Goal: Browse casually: Explore the website without a specific task or goal

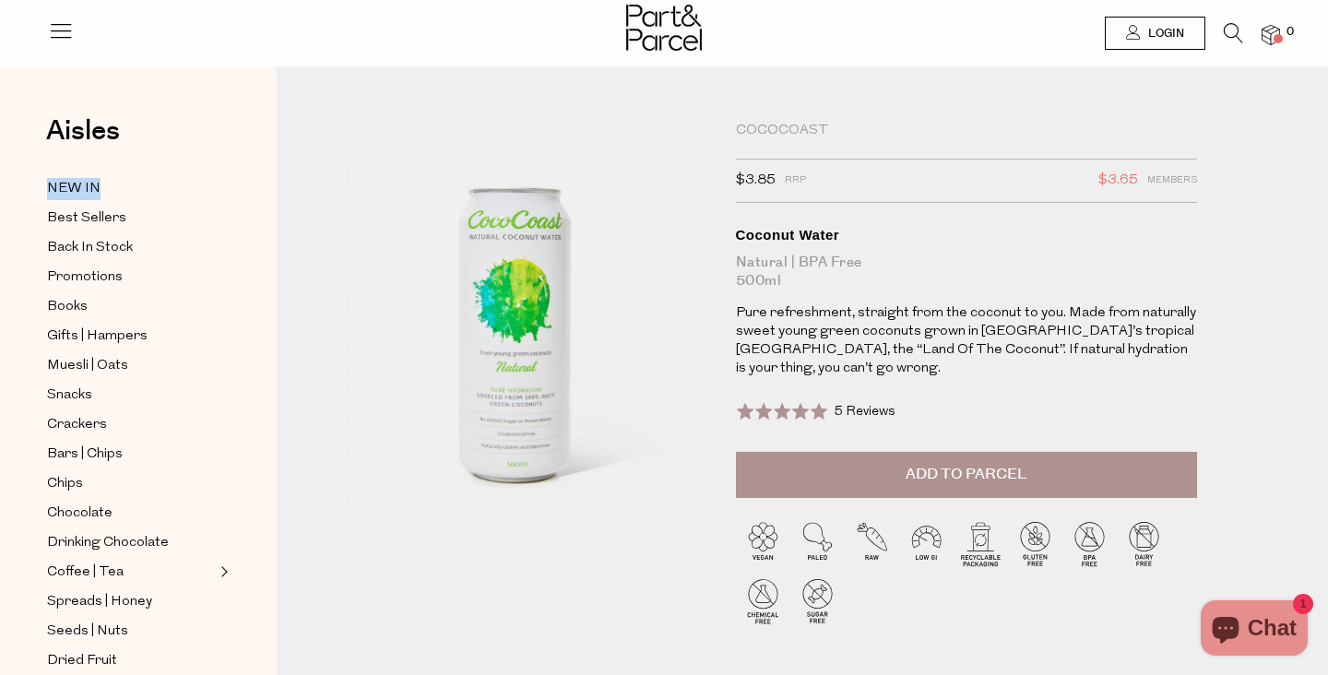
click at [861, 378] on div "CocoCoast $3.85 RRP $3.65 Members Available: In Stock Coconut Water Natural | B…" at bounding box center [966, 287] width 461 height 330
click at [677, 31] on img at bounding box center [664, 28] width 76 height 46
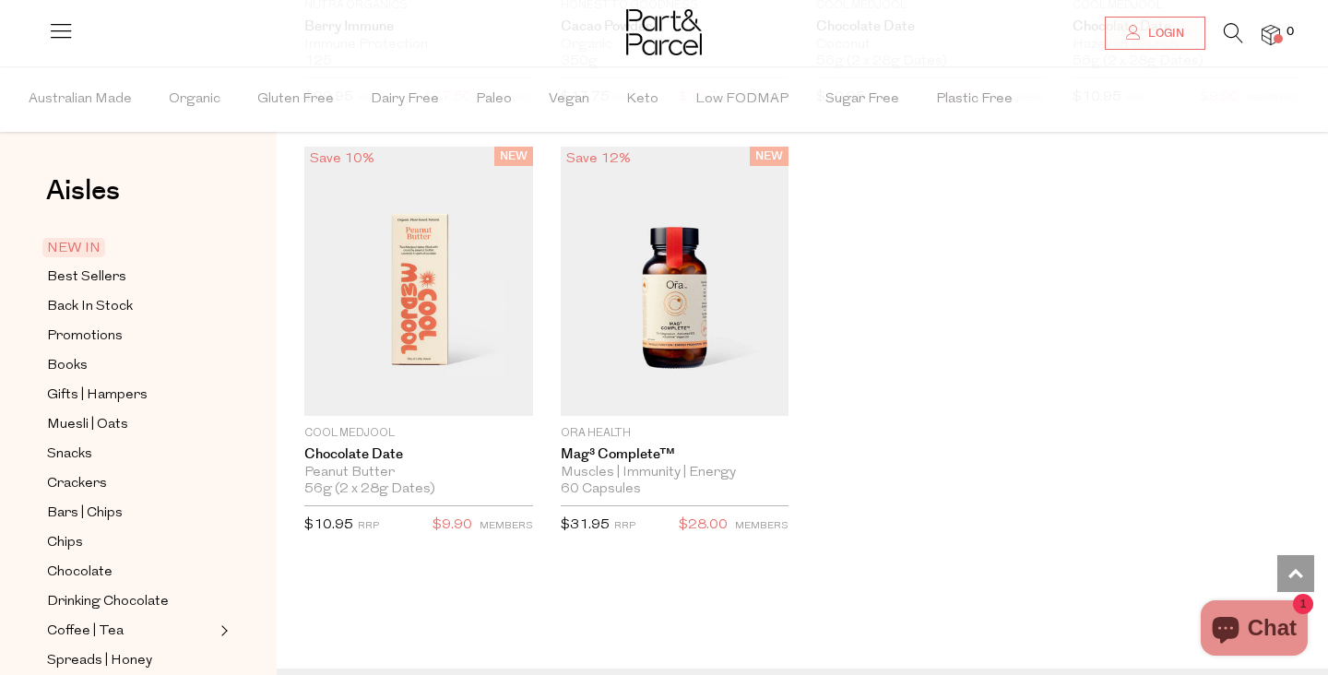
scroll to position [2769, 0]
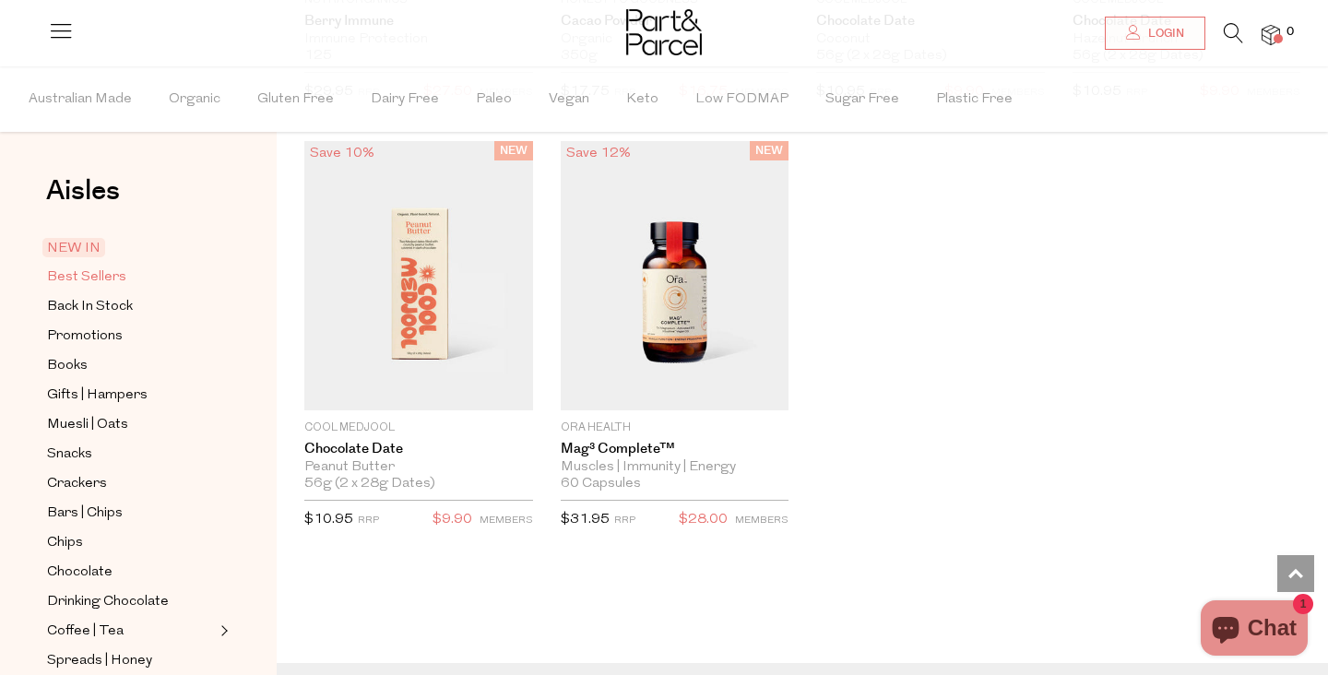
click at [112, 278] on span "Best Sellers" at bounding box center [86, 278] width 79 height 22
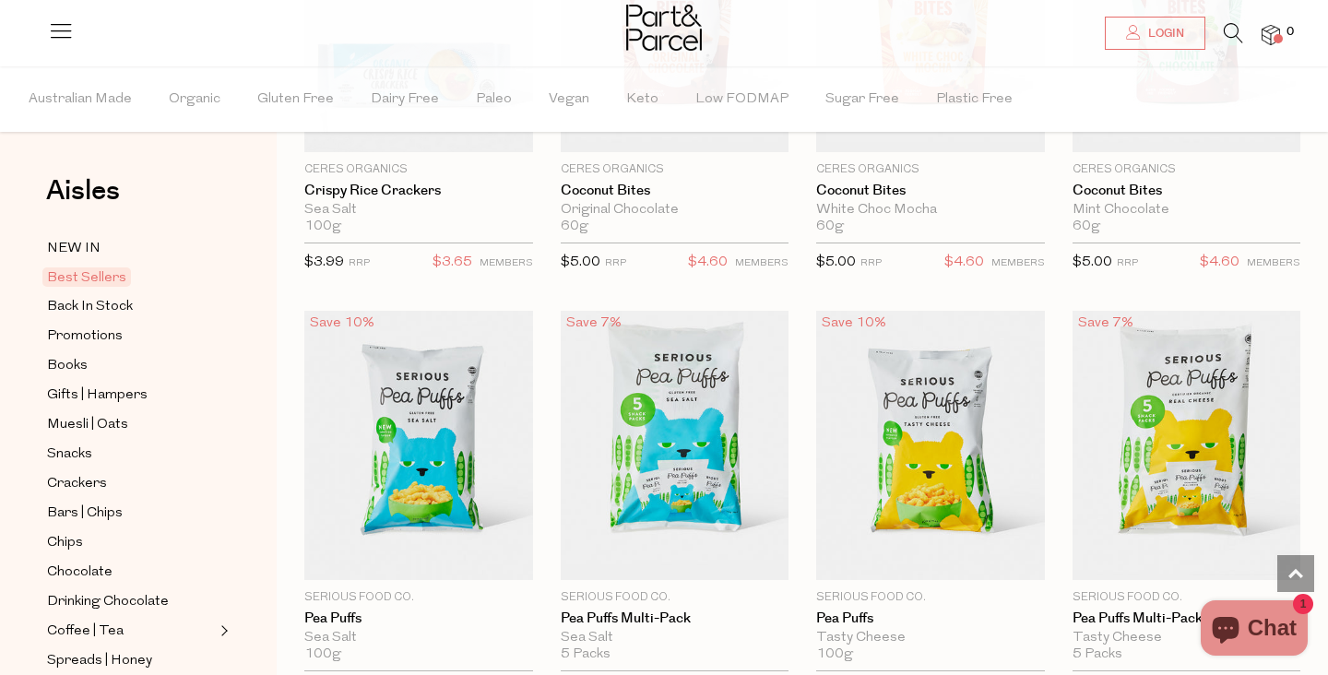
scroll to position [4144, 0]
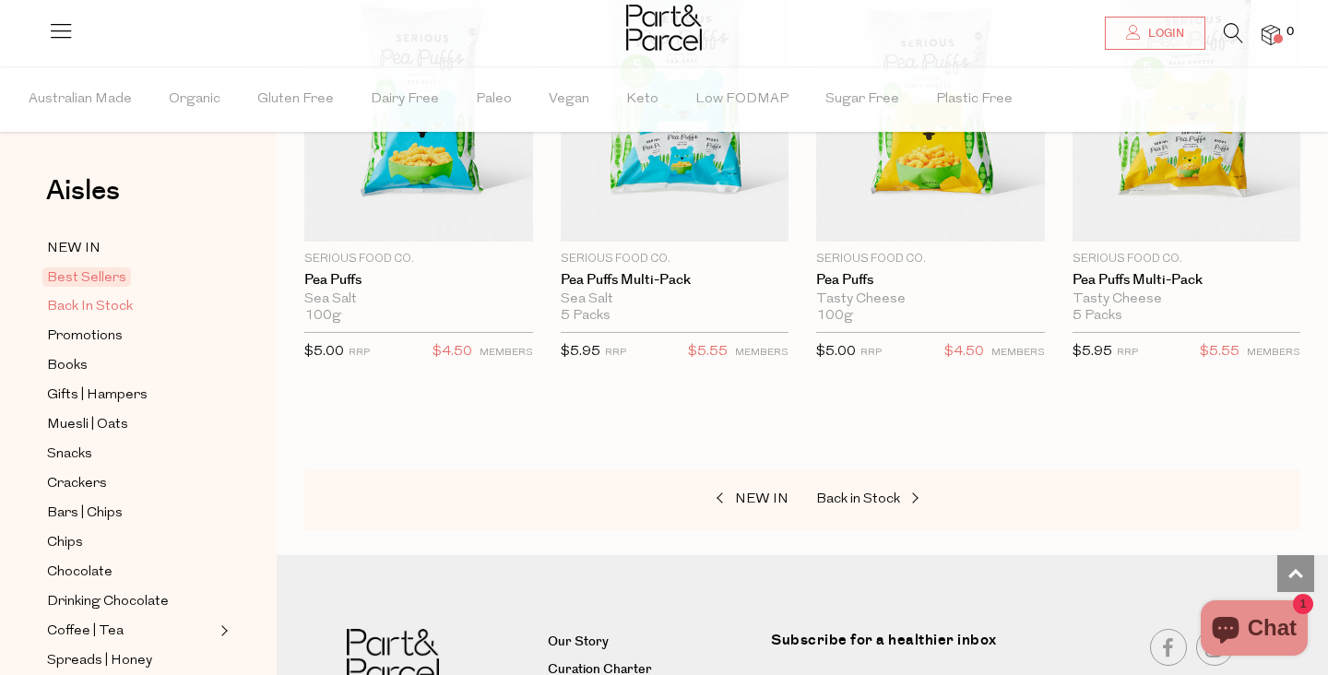
click at [101, 309] on span "Back In Stock" at bounding box center [90, 307] width 86 height 22
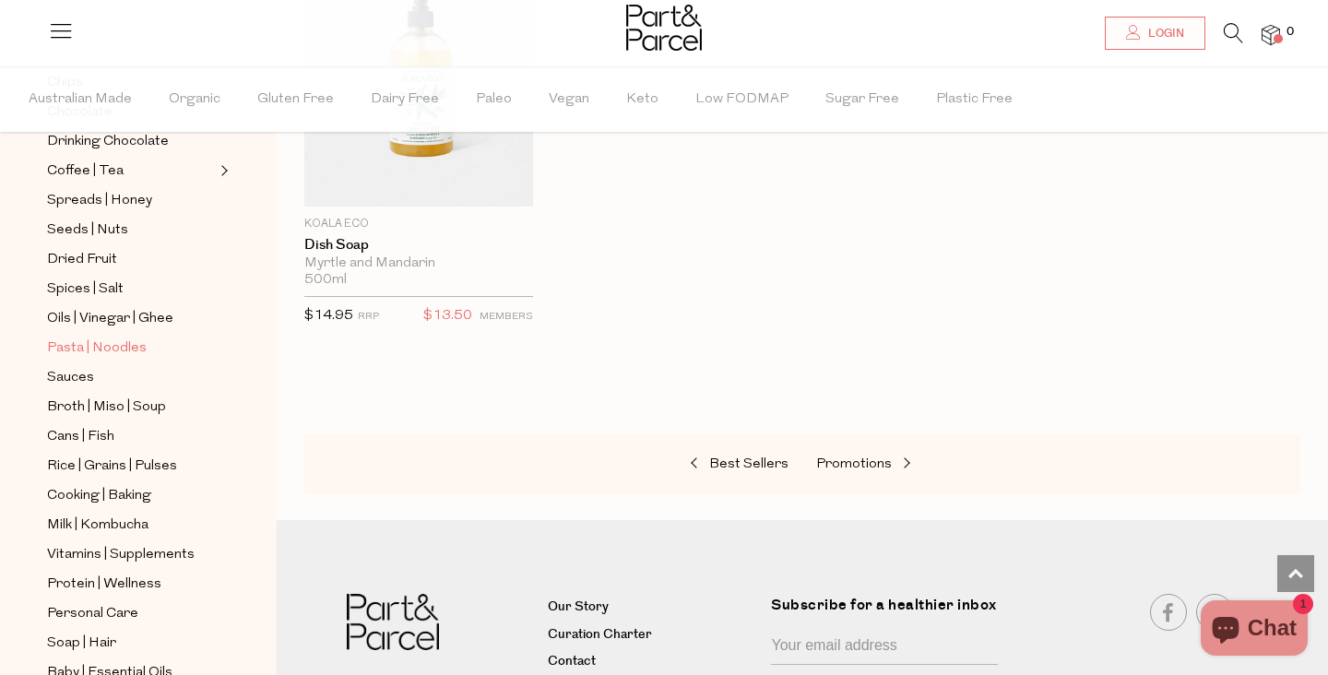
scroll to position [500, 0]
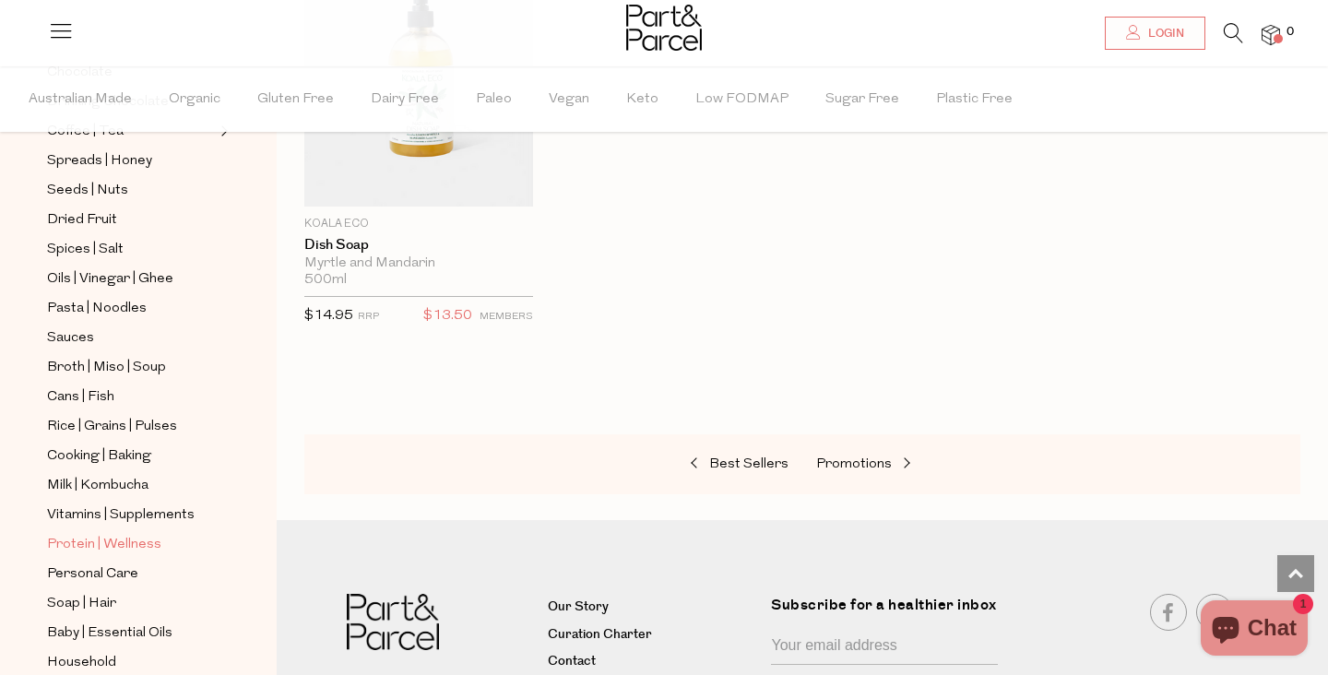
click at [135, 541] on span "Protein | Wellness" at bounding box center [104, 545] width 114 height 22
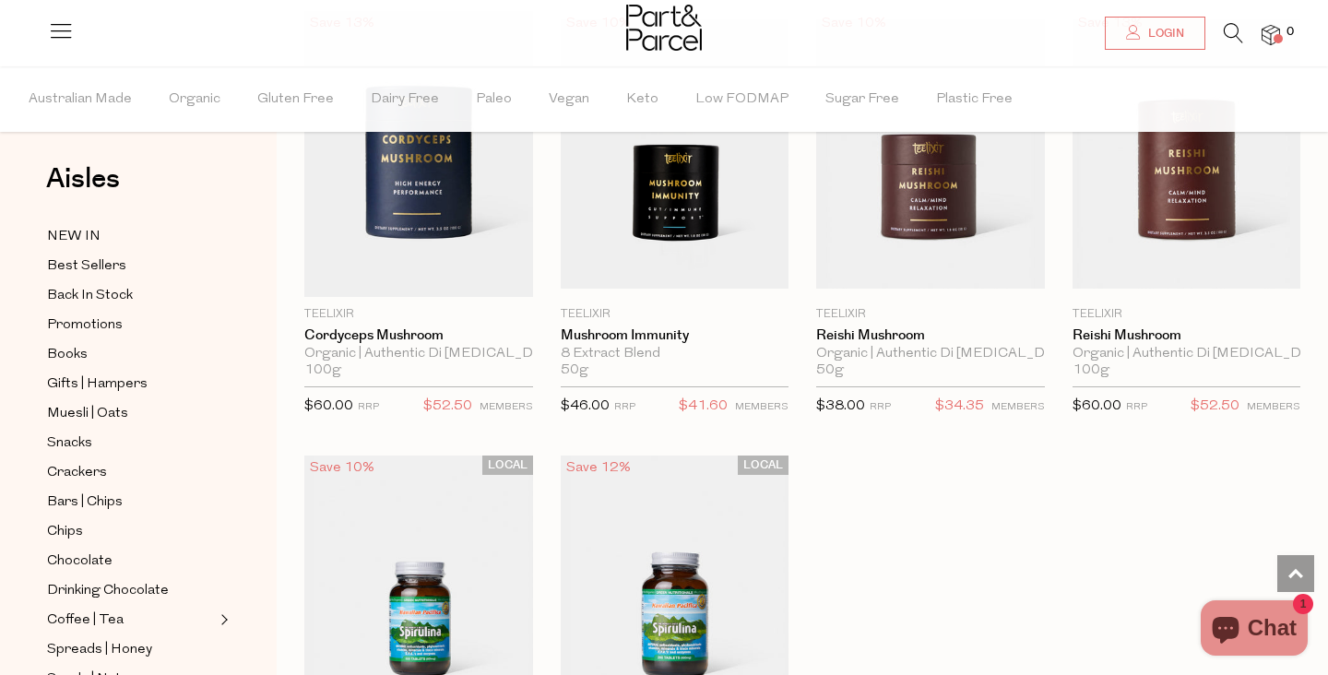
scroll to position [4940, 0]
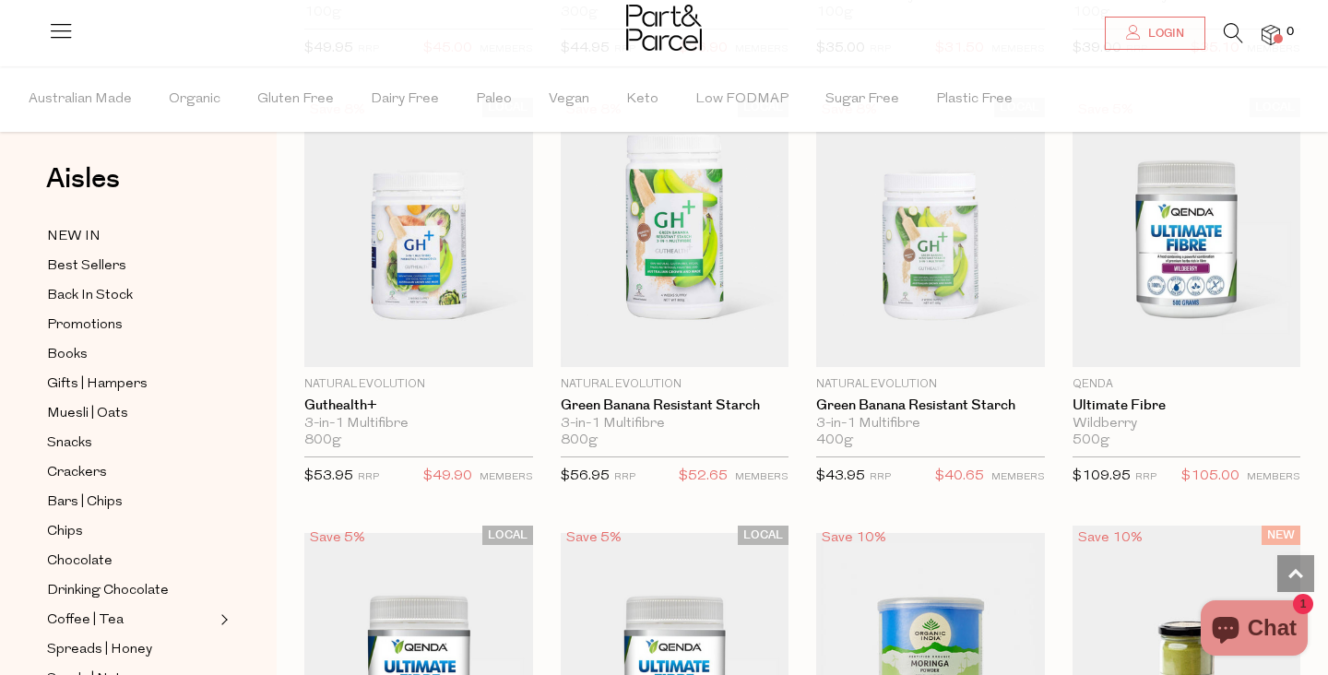
scroll to position [6581, 0]
click at [707, 3] on div at bounding box center [664, 30] width 1328 height 60
